Goal: Answer question/provide support: Share knowledge or assist other users

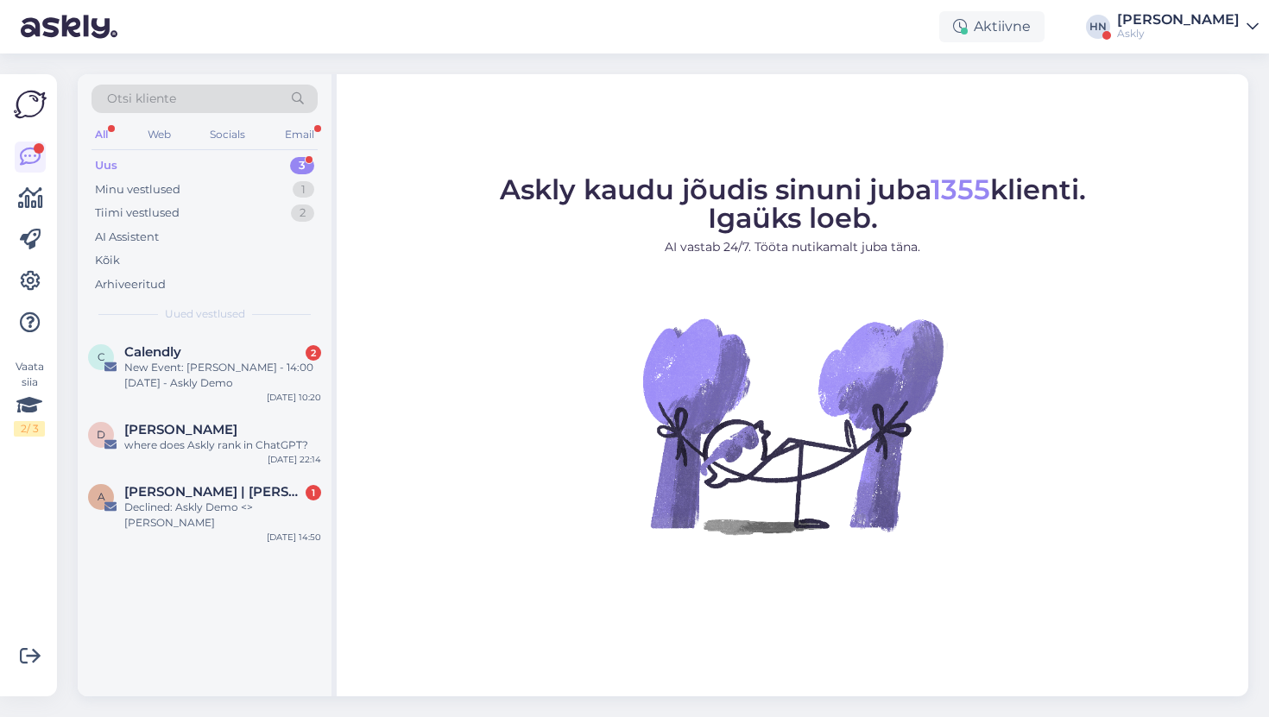
click at [1140, 371] on figure "Askly kaudu jõudis sinuni juba 1355 klienti. Igaüks loeb. AI vastab 24/7. Tööta…" at bounding box center [792, 378] width 881 height 405
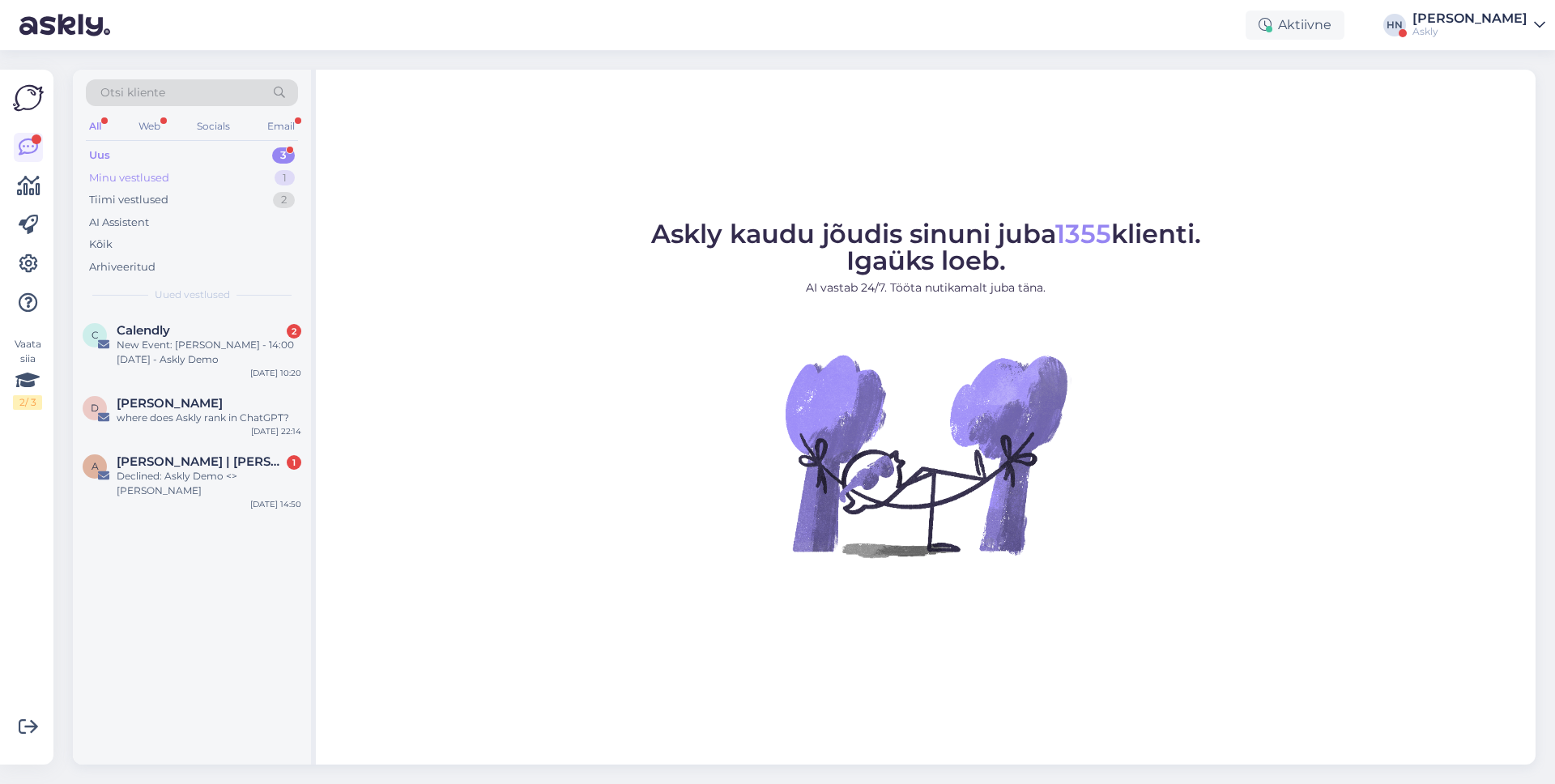
click at [273, 183] on div "Minu vestlused 1" at bounding box center [192, 178] width 212 height 23
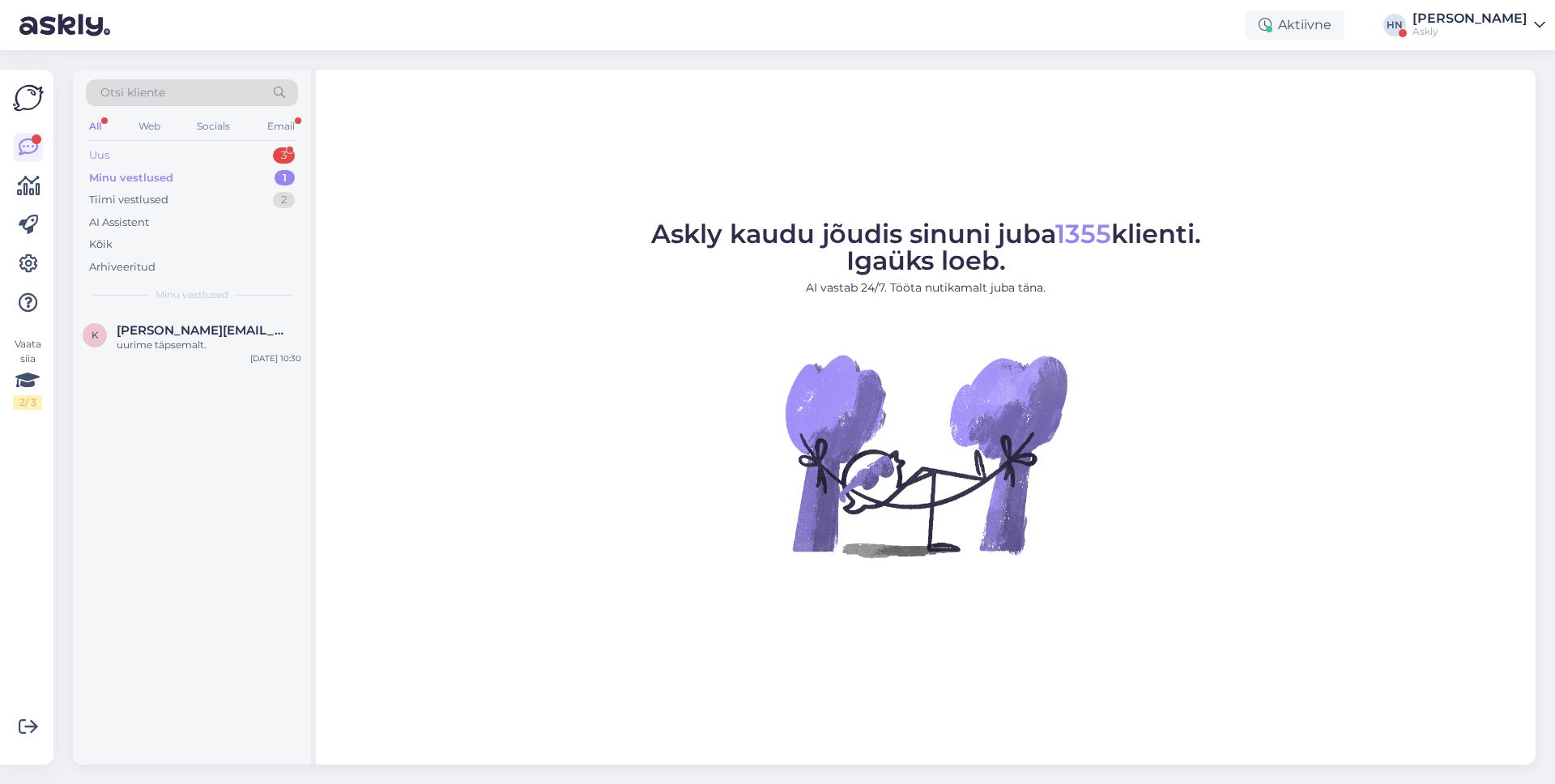
click at [241, 157] on div "Uus 3" at bounding box center [192, 156] width 212 height 23
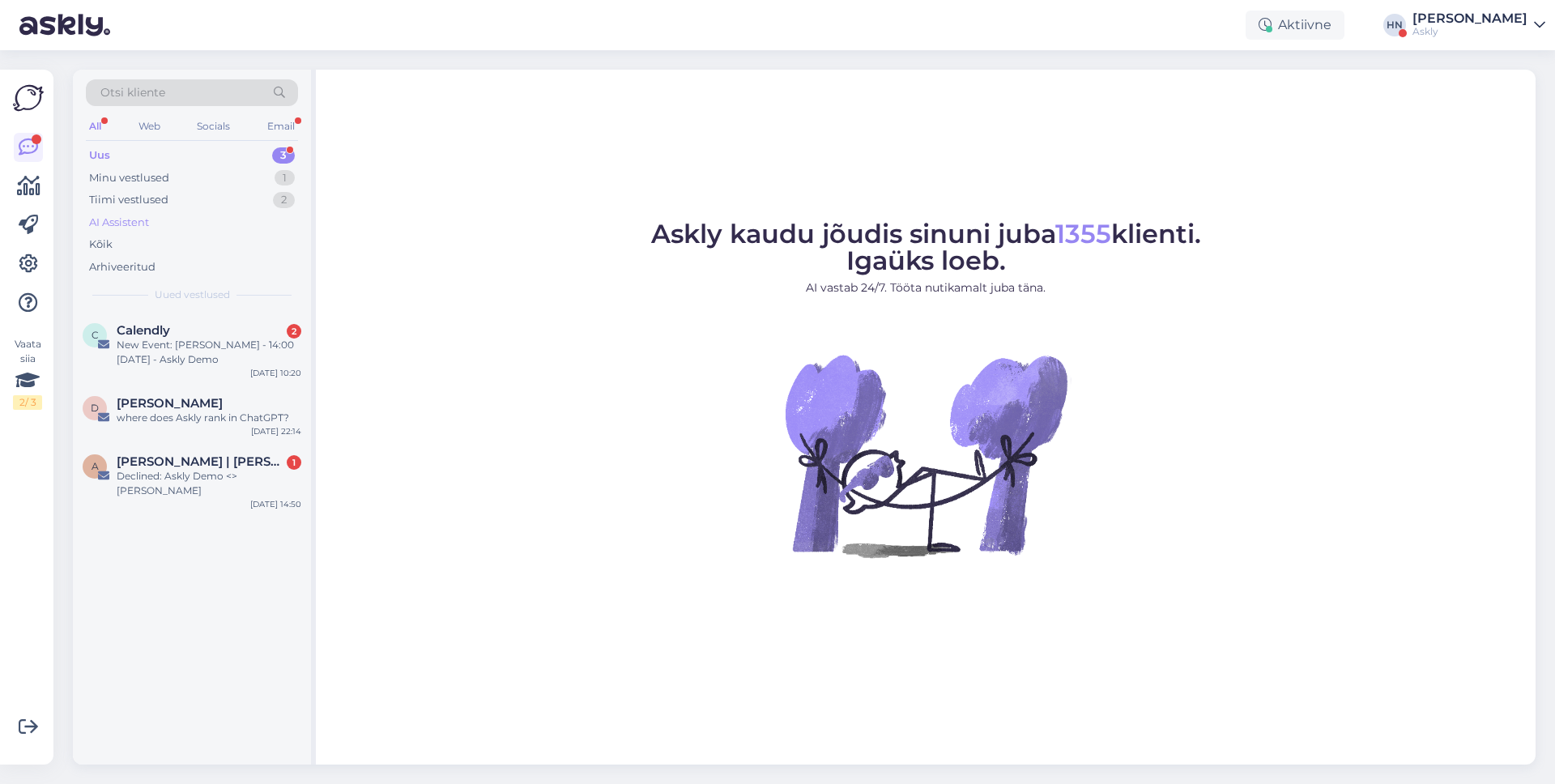
click at [174, 226] on div "AI Assistent" at bounding box center [192, 222] width 212 height 23
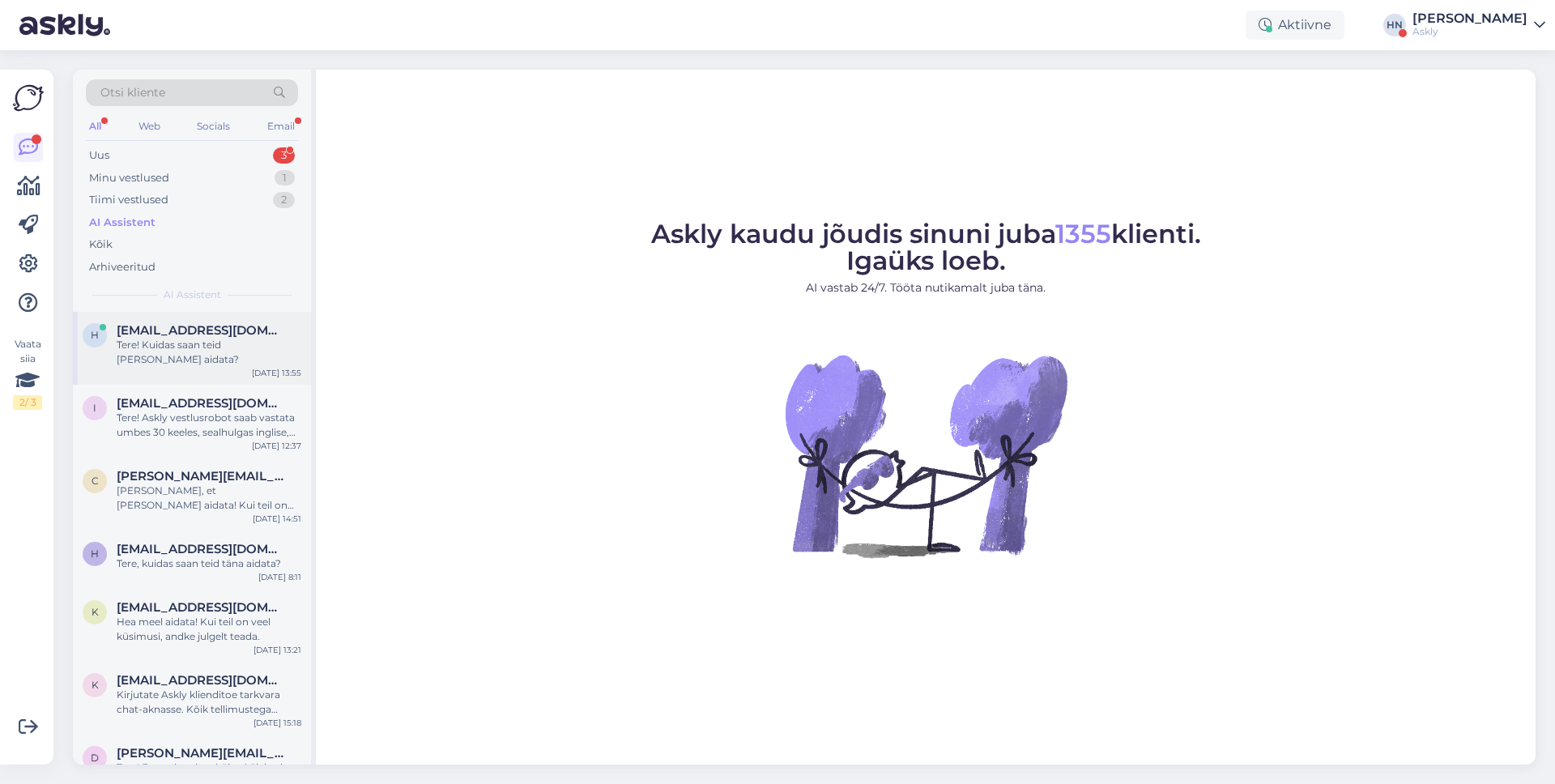
click at [157, 335] on span "[EMAIL_ADDRESS][DOMAIN_NAME]" at bounding box center [201, 330] width 169 height 15
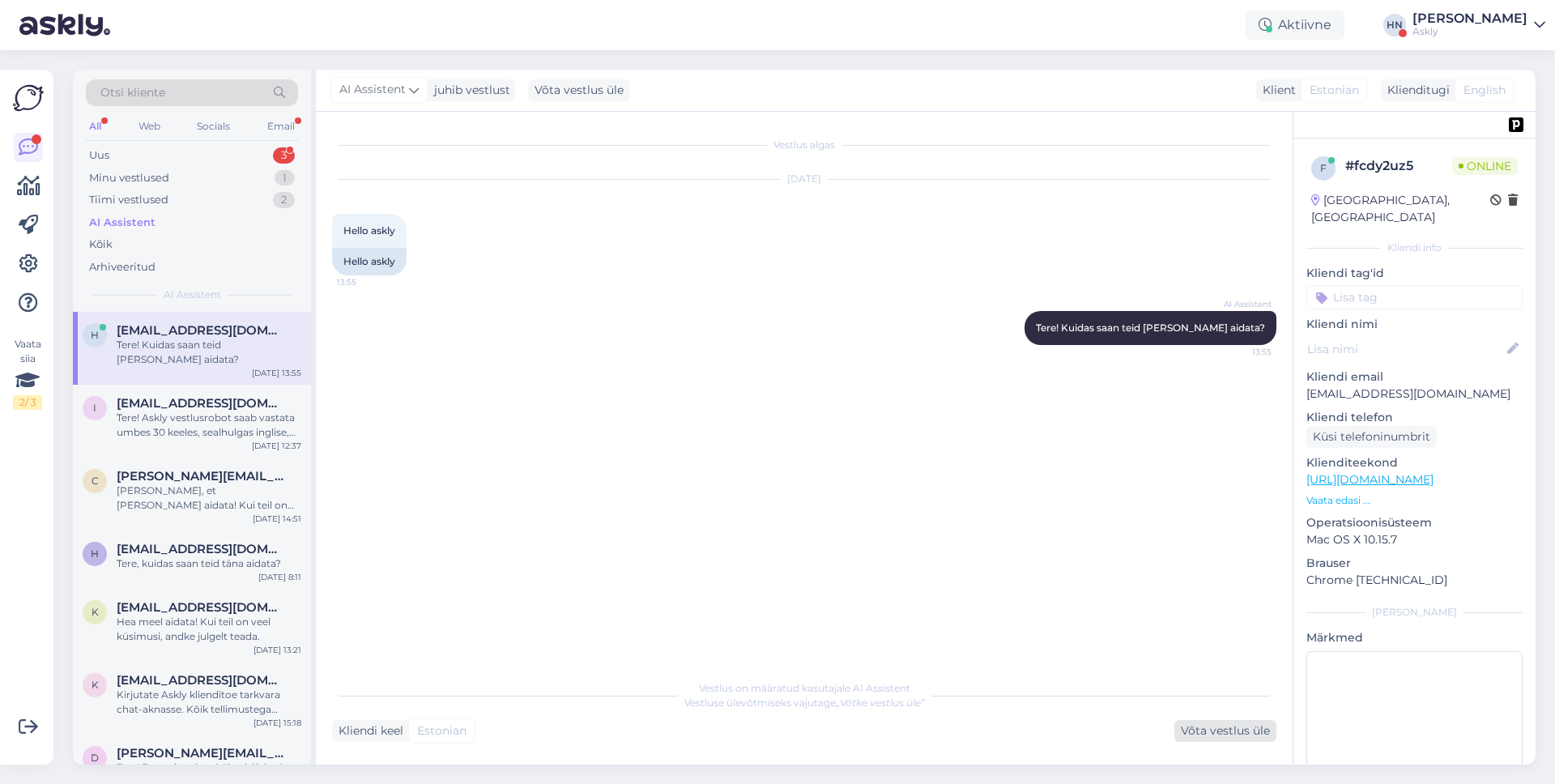
click at [1189, 672] on div "Võta vestlus üle" at bounding box center [1225, 730] width 102 height 22
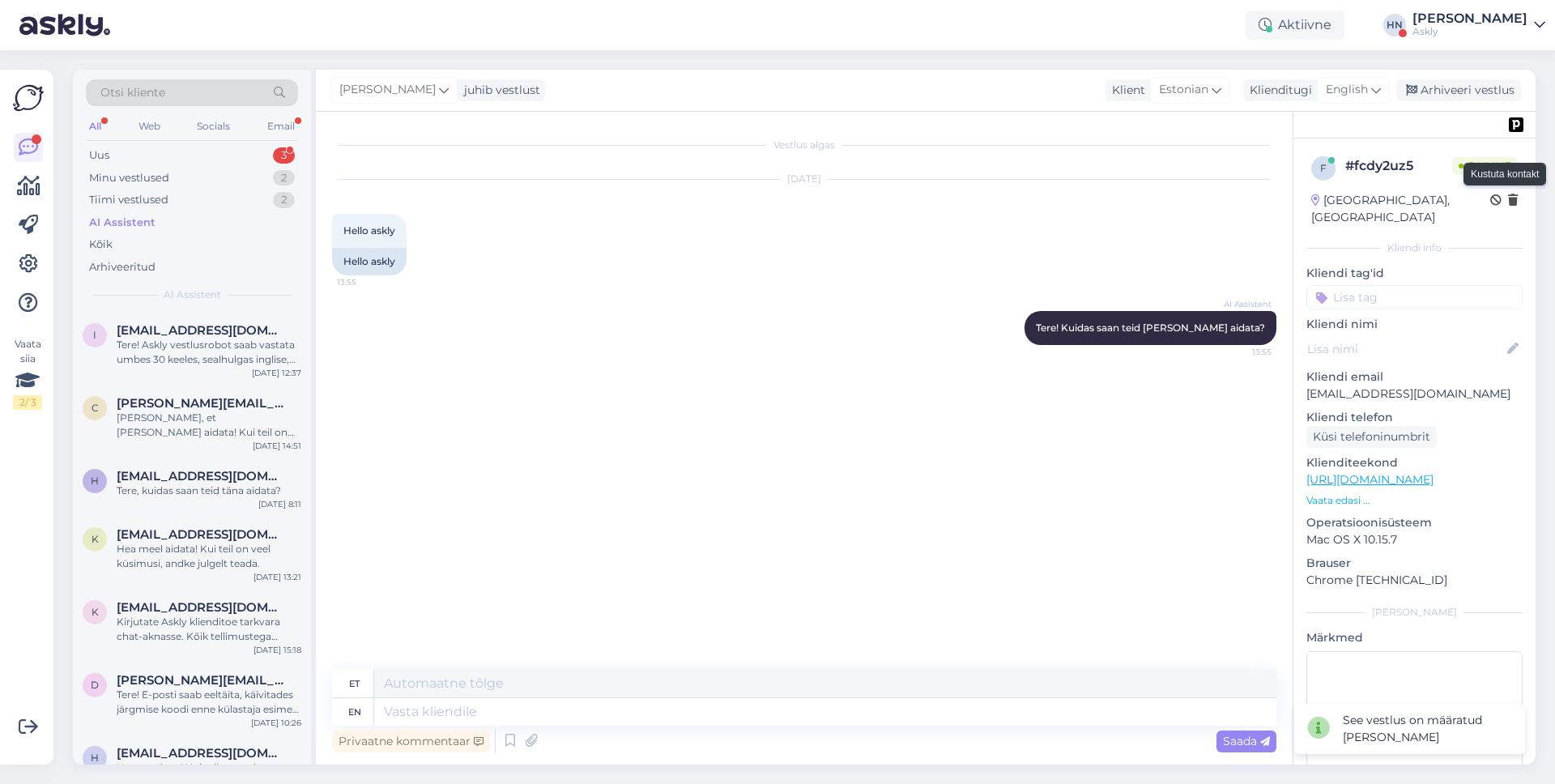
click at [1189, 200] on icon at bounding box center [1512, 201] width 9 height 11
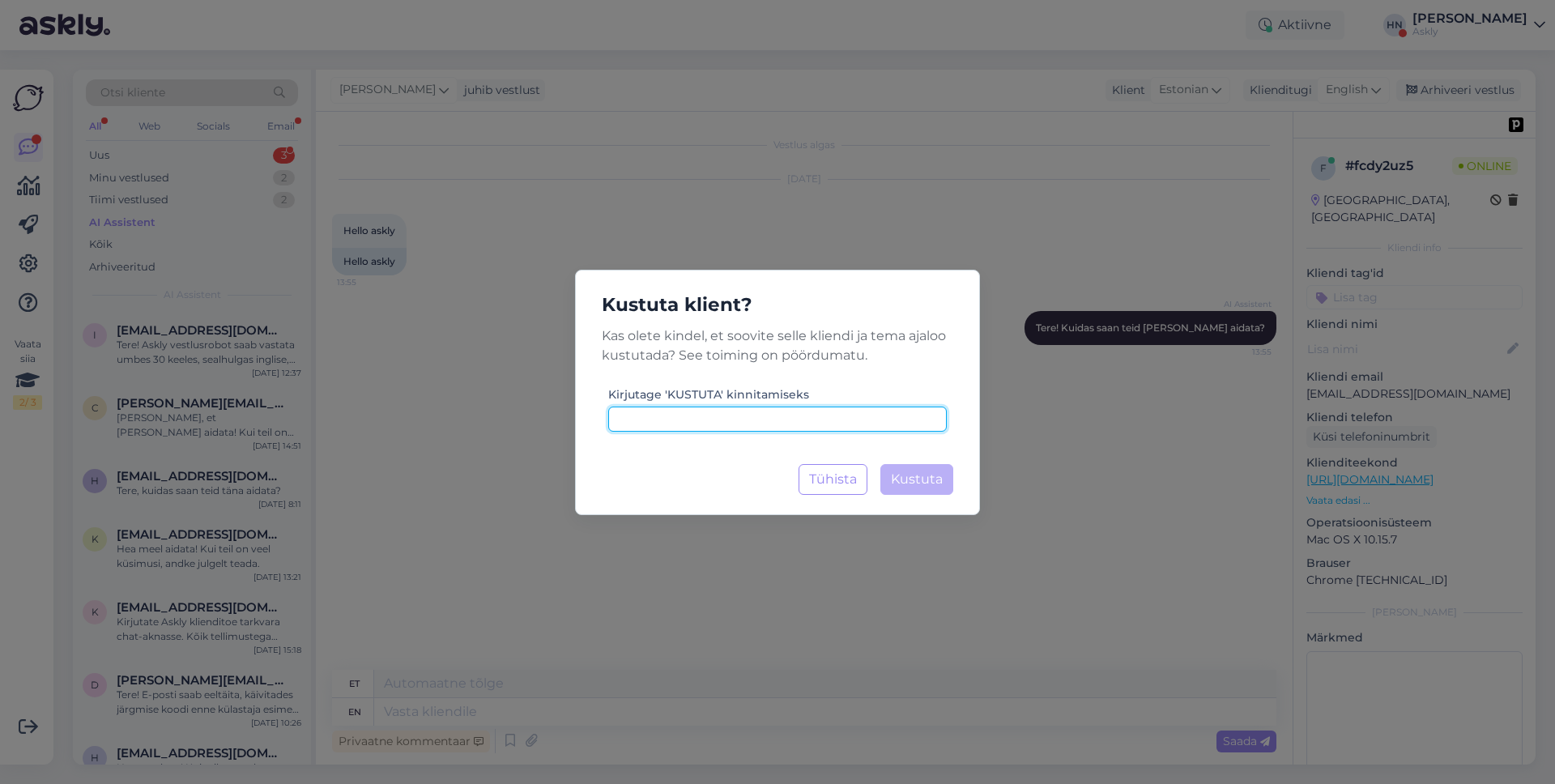
click at [897, 406] on input at bounding box center [777, 418] width 339 height 25
type input "kustuta"
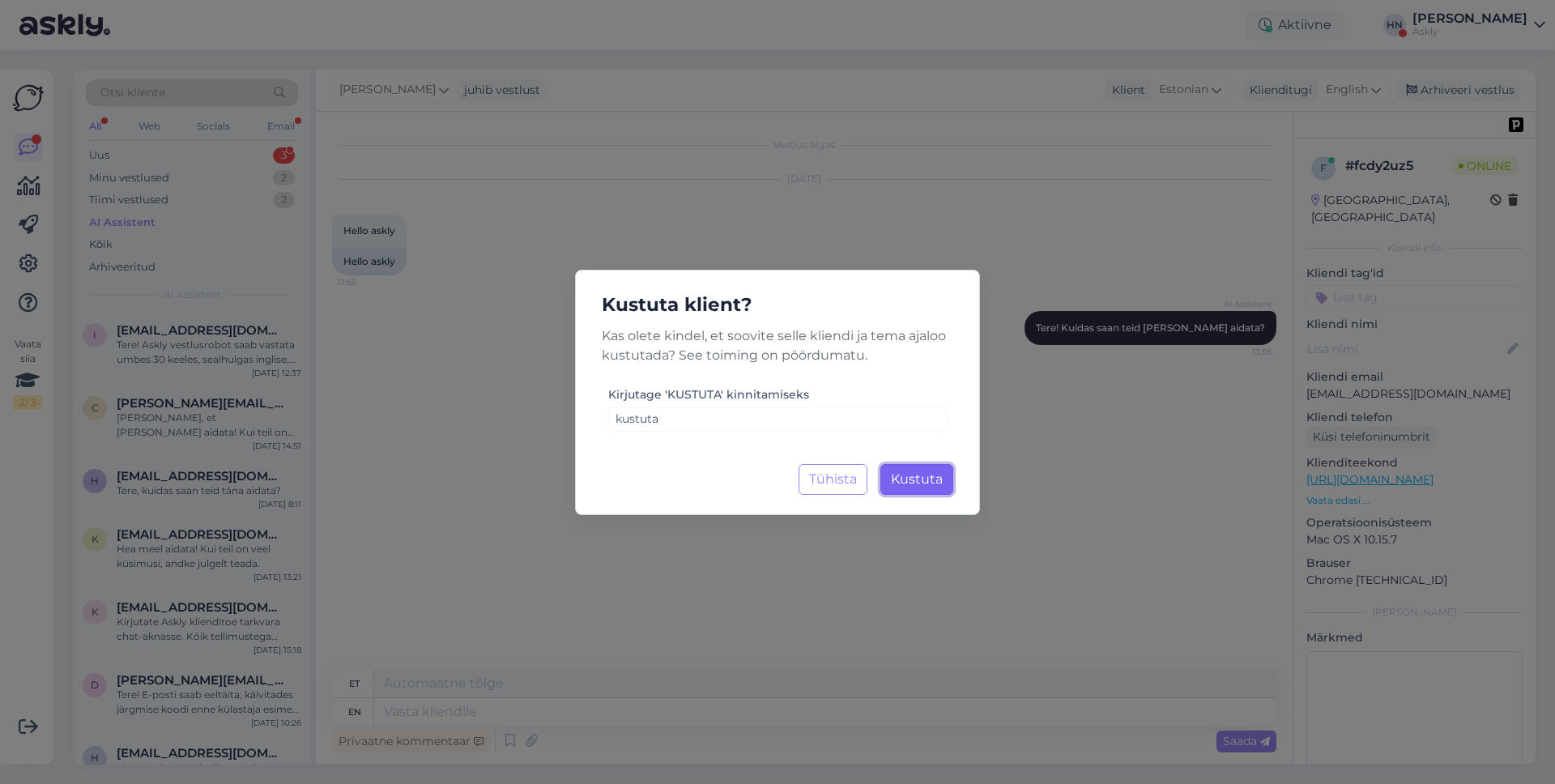
click at [940, 488] on button "Kustuta Laadimine..." at bounding box center [916, 479] width 73 height 31
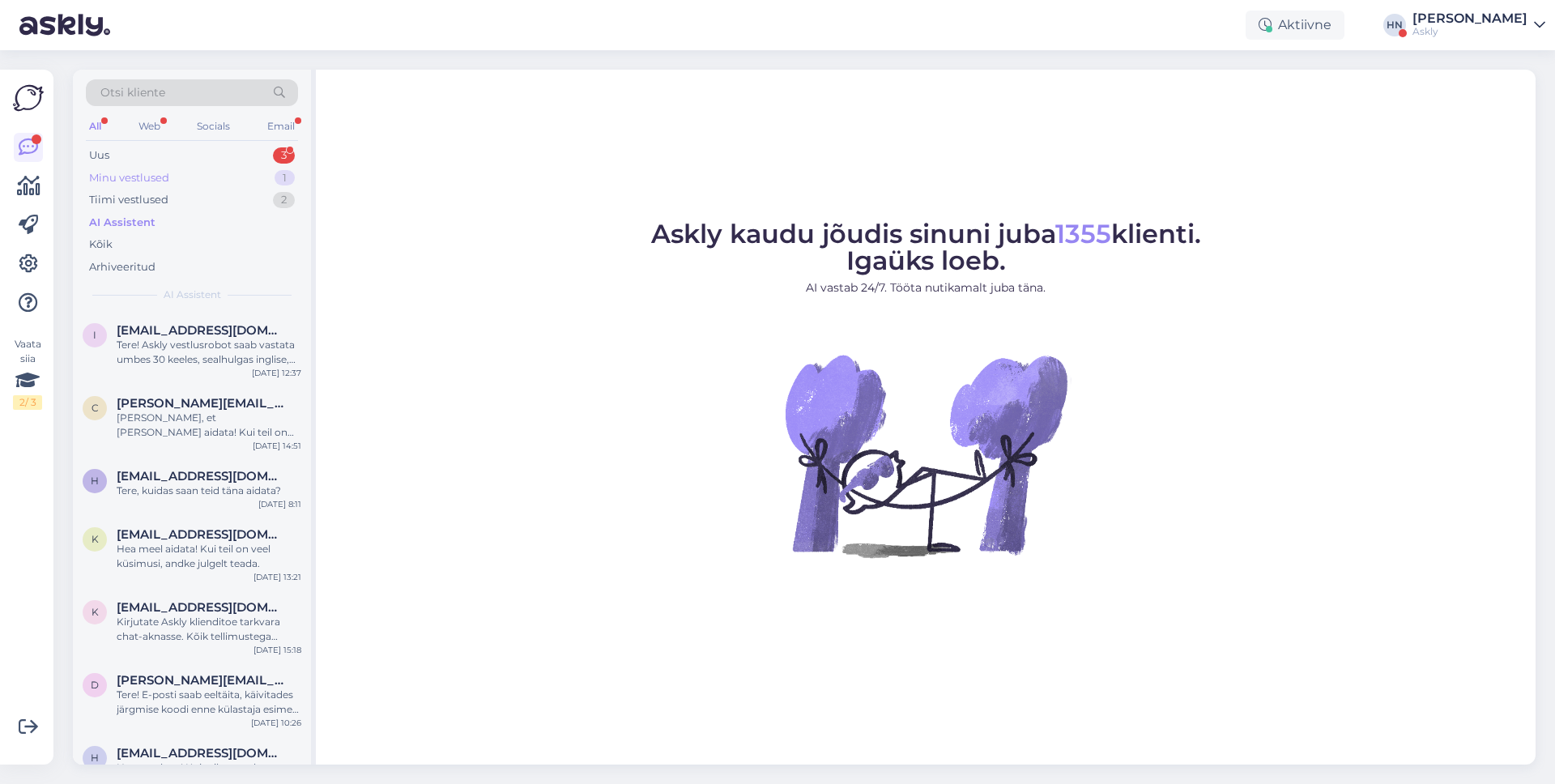
click at [249, 176] on div "Minu vestlused 1" at bounding box center [192, 178] width 212 height 23
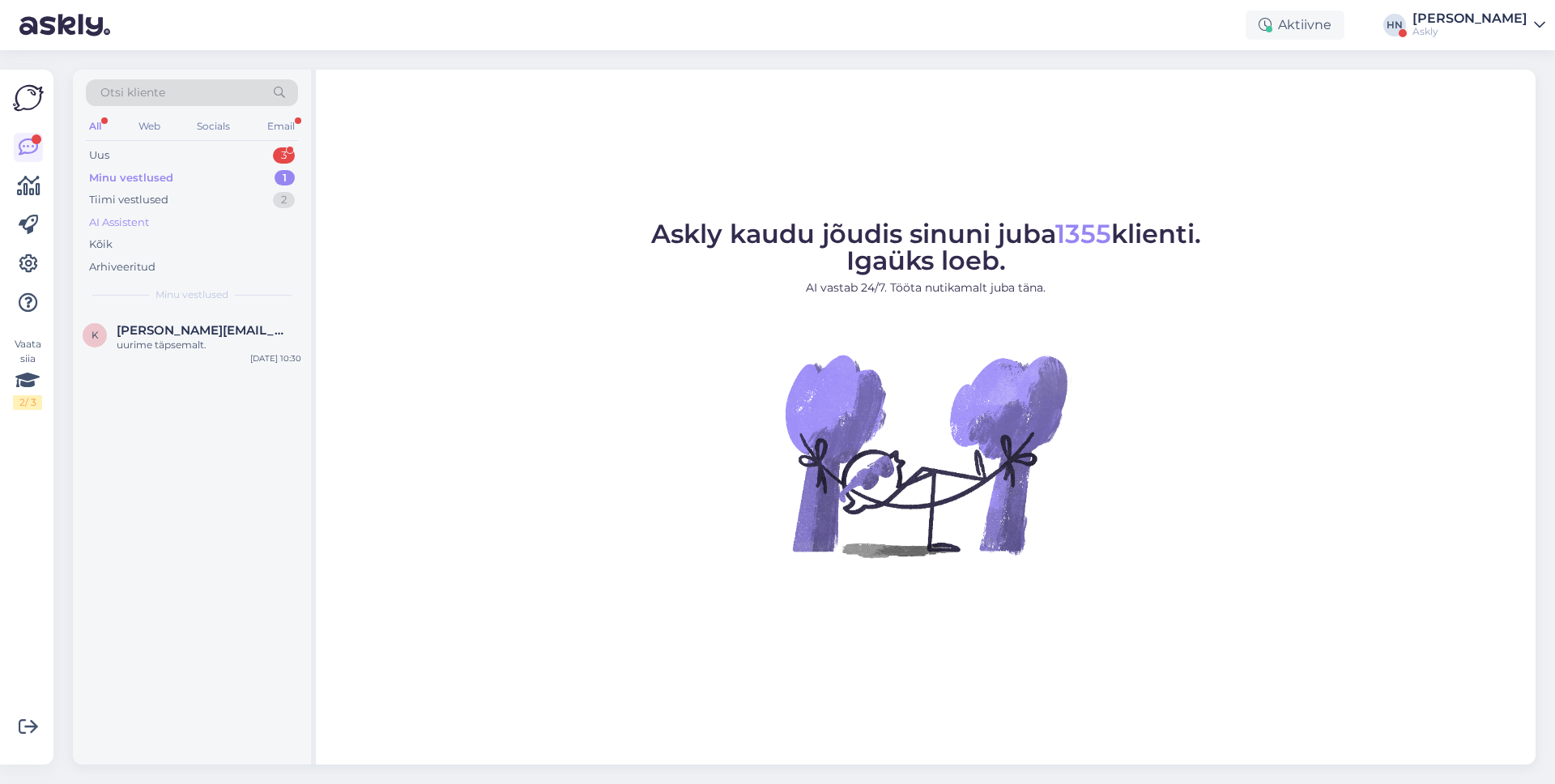
click at [212, 211] on div "AI Assistent" at bounding box center [192, 222] width 212 height 23
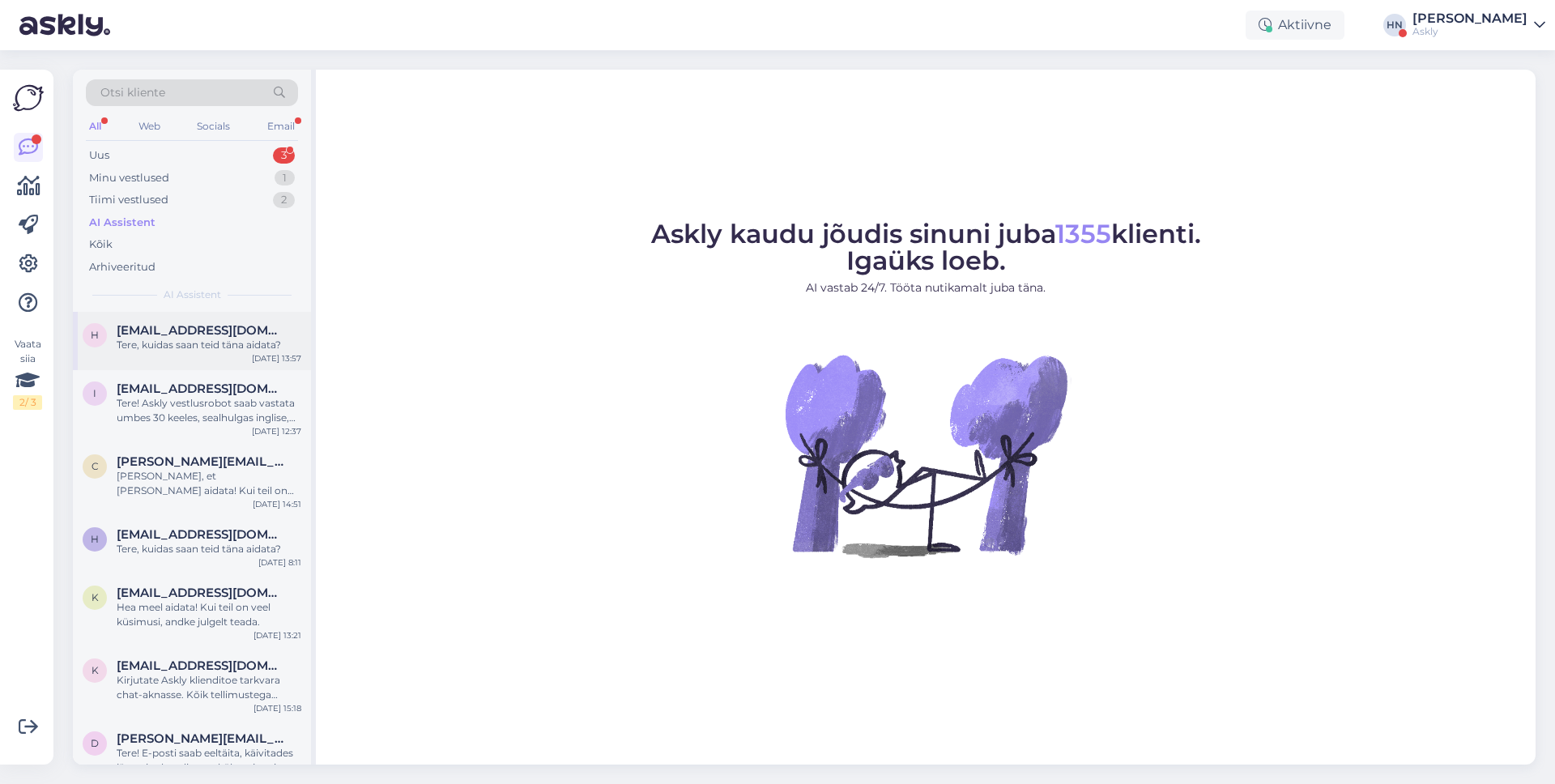
click at [139, 344] on div "Tere, kuidas saan teid täna aidata?" at bounding box center [208, 345] width 185 height 15
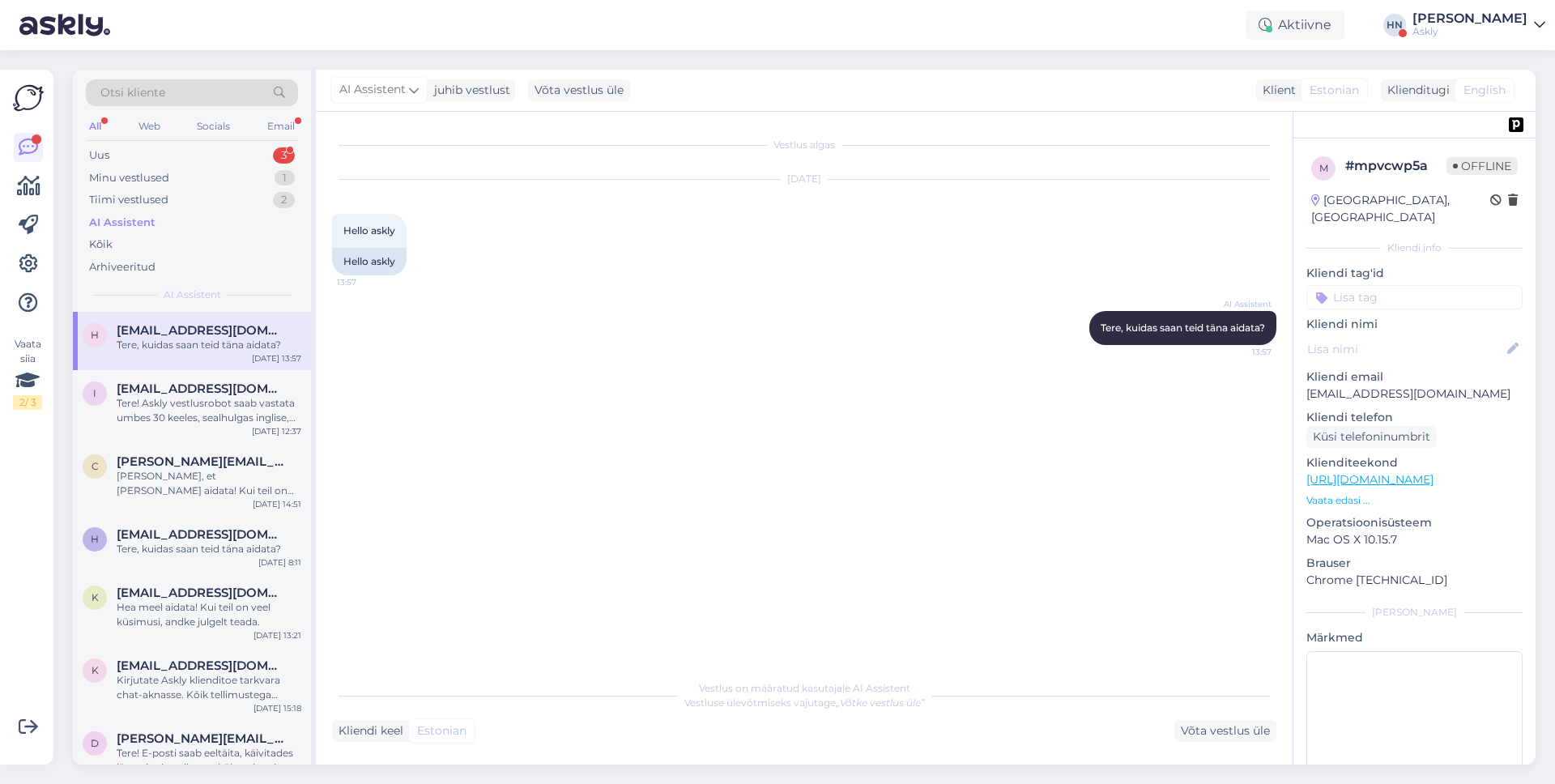
click at [941, 524] on div "Vestlus algas [DATE] Hello askly 13:57 Hello askly AI Assistent [PERSON_NAME], …" at bounding box center [811, 392] width 959 height 529
click at [1189, 672] on div "Võta vestlus üle" at bounding box center [1225, 730] width 102 height 22
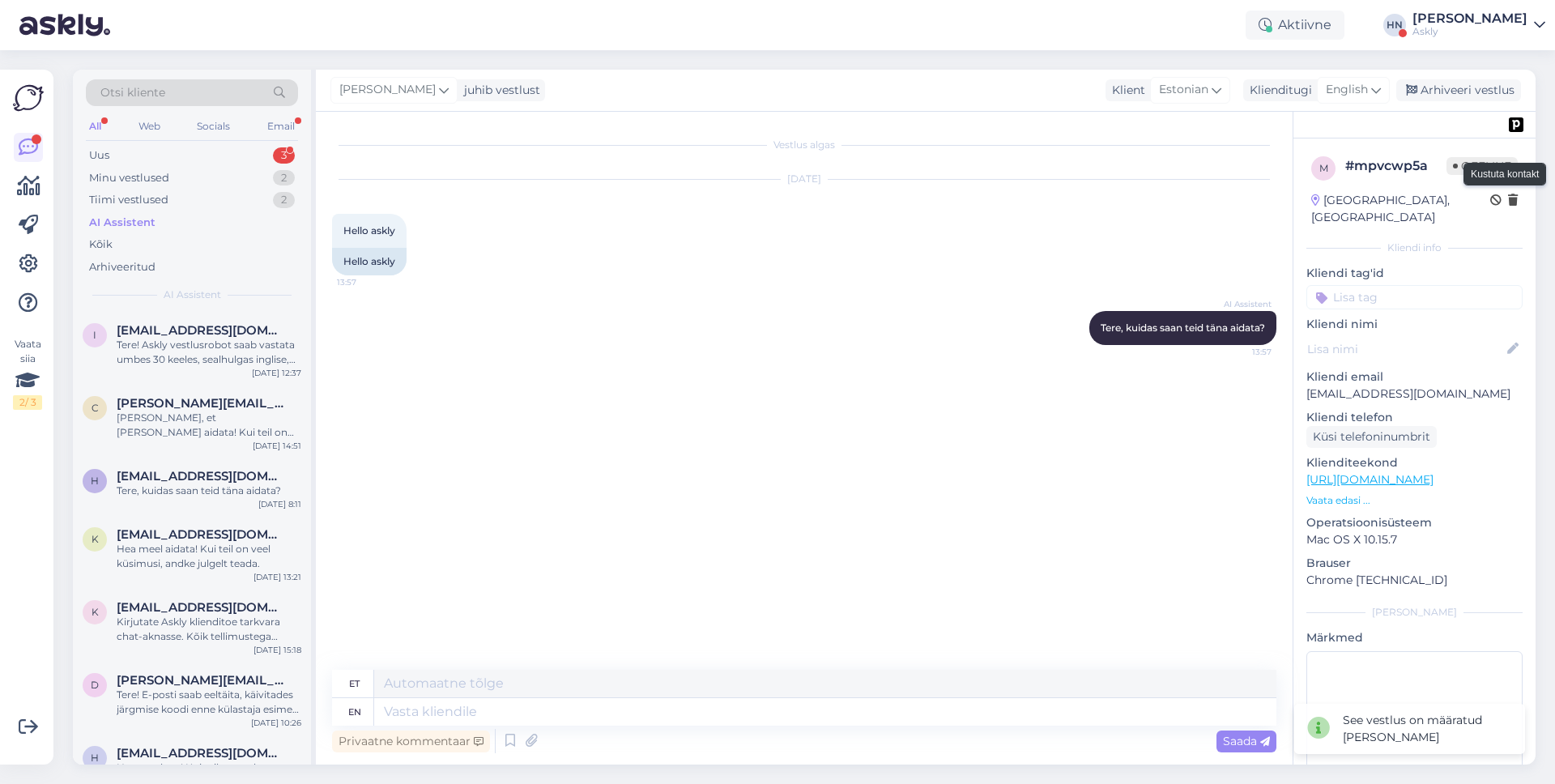
click at [1189, 199] on icon at bounding box center [1512, 201] width 9 height 11
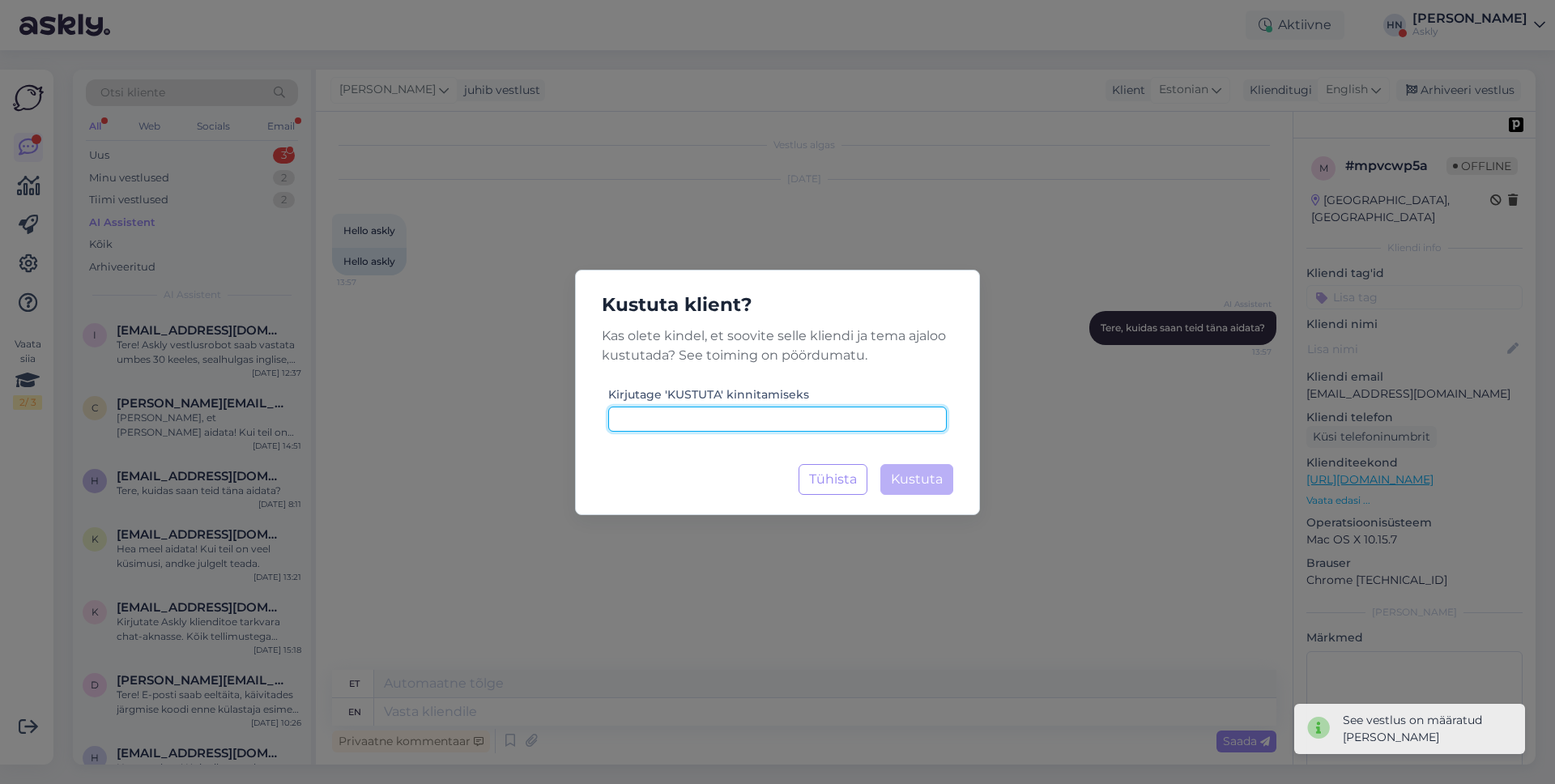
click at [915, 427] on input at bounding box center [777, 418] width 339 height 25
type input "j"
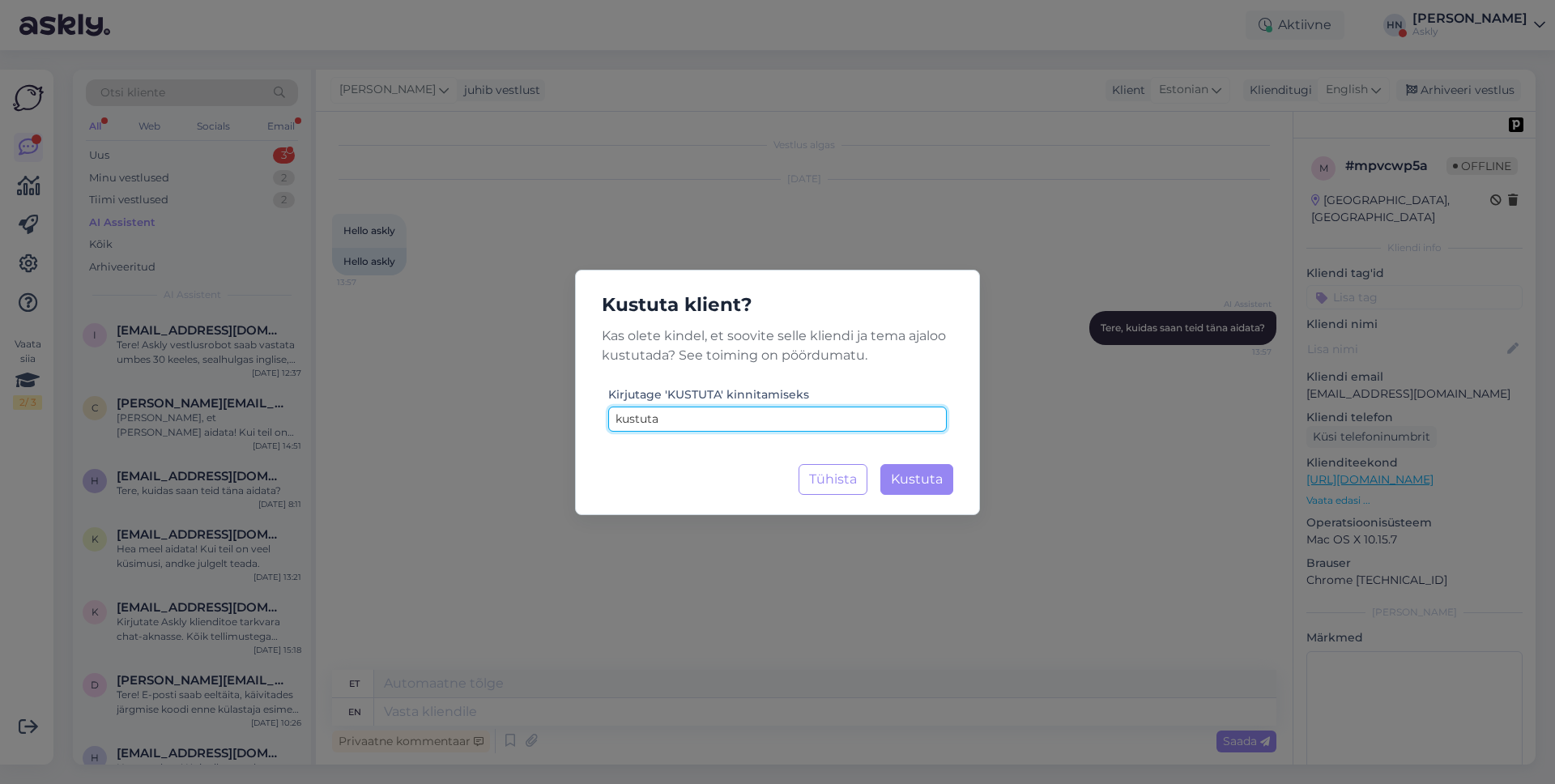
type input "kustuta"
click at [944, 502] on div "Kustuta klient? Kas [PERSON_NAME], et soovite selle kliendi ja tema ajaloo kust…" at bounding box center [778, 392] width 405 height 246
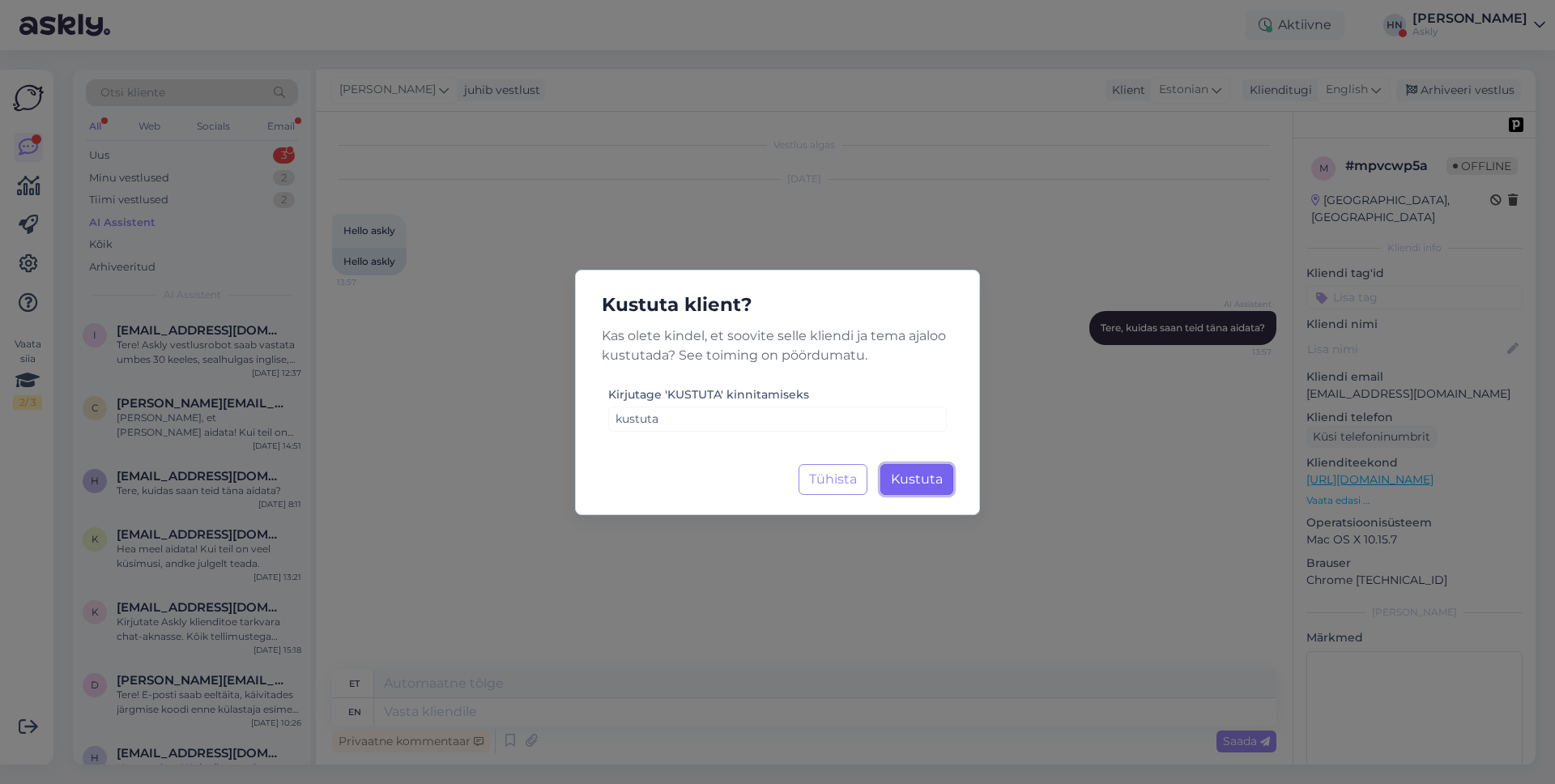
click at [936, 489] on button "Kustuta Laadimine..." at bounding box center [916, 479] width 73 height 31
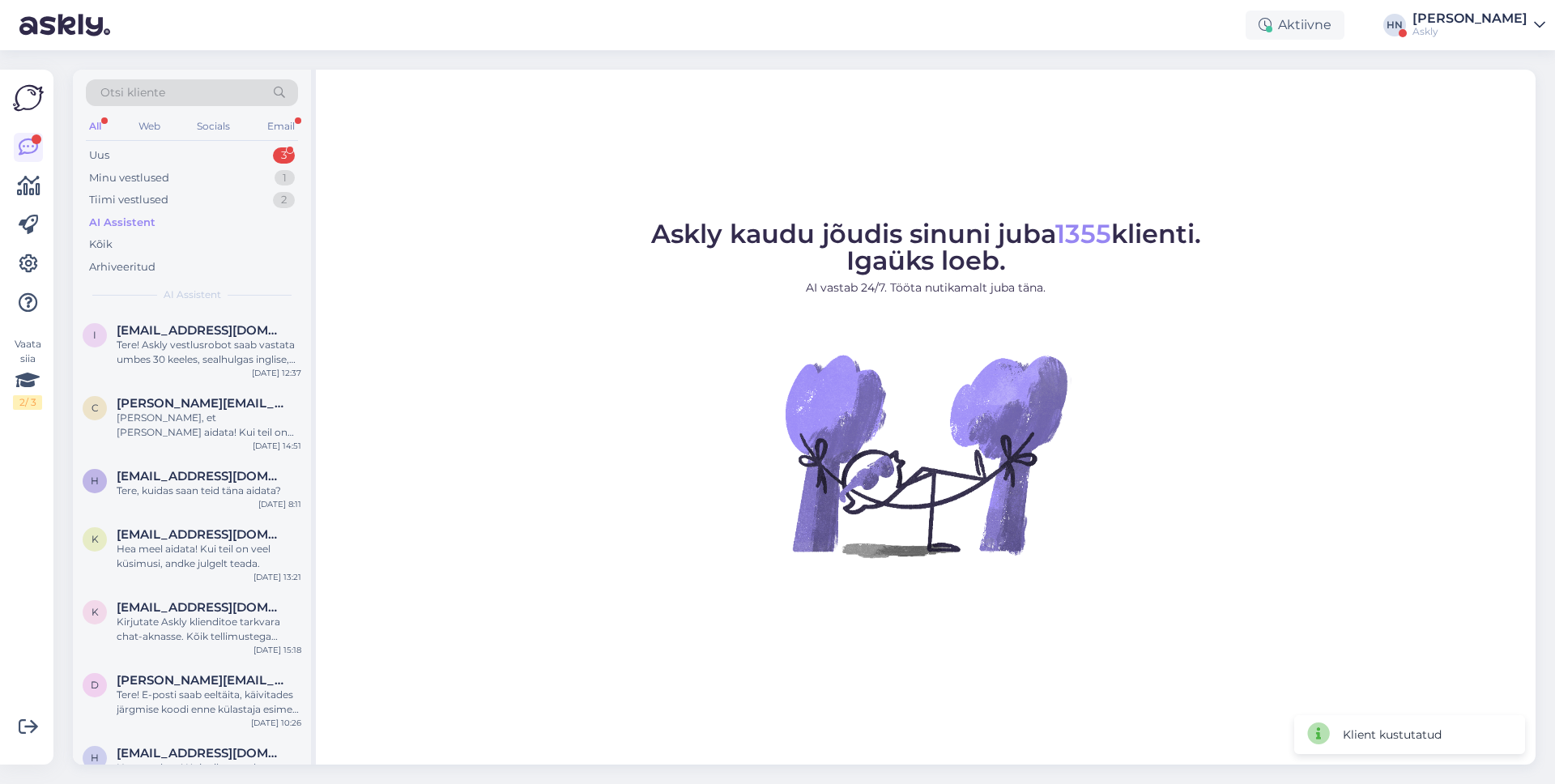
click at [964, 576] on img at bounding box center [925, 455] width 292 height 292
